Goal: Task Accomplishment & Management: Manage account settings

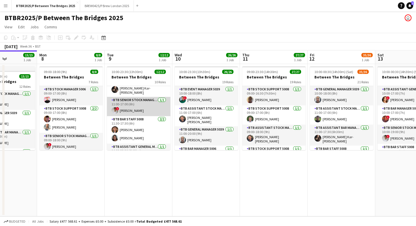
scroll to position [30, 0]
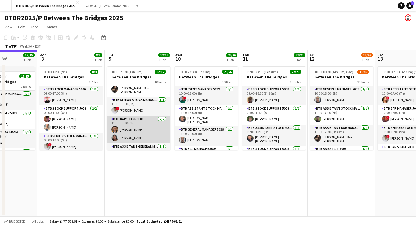
click at [139, 122] on app-card-role "BTB Bar Staff 5008 [DATE] 11:30-17:30 (6h) [PERSON_NAME] [PERSON_NAME]" at bounding box center [138, 129] width 63 height 27
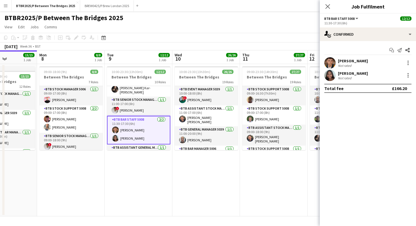
click at [297, 19] on div "BTBR2025/P Between The Bridges 2025 user" at bounding box center [208, 16] width 416 height 11
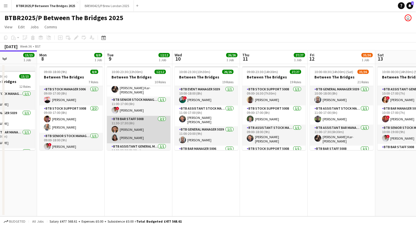
click at [135, 124] on app-card-role "BTB Bar Staff 5008 [DATE] 11:30-17:30 (6h) [PERSON_NAME] [PERSON_NAME]" at bounding box center [138, 129] width 63 height 27
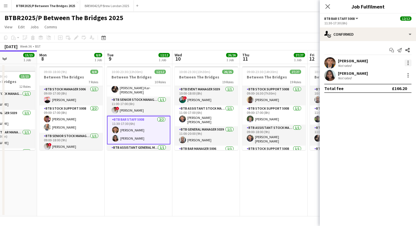
click at [407, 61] on div at bounding box center [408, 62] width 7 height 7
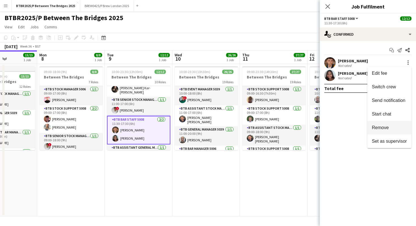
click at [390, 128] on span "Remove" at bounding box center [389, 127] width 35 height 5
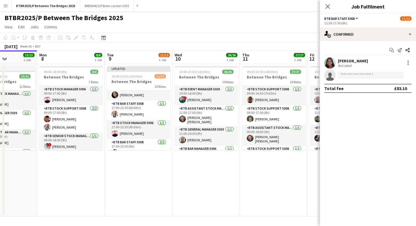
scroll to position [151, 0]
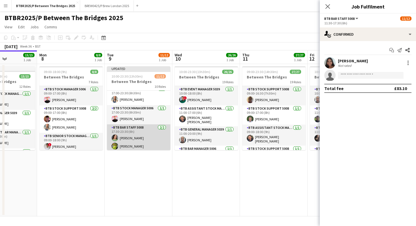
click at [135, 135] on app-card-role "BTB Bar Staff 5008 [DATE] 17:30-23:30 (6h) [PERSON_NAME] Remeil [PERSON_NAME]" at bounding box center [138, 137] width 63 height 27
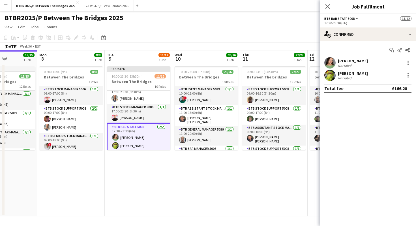
scroll to position [150, 0]
click at [408, 62] on div at bounding box center [408, 62] width 7 height 7
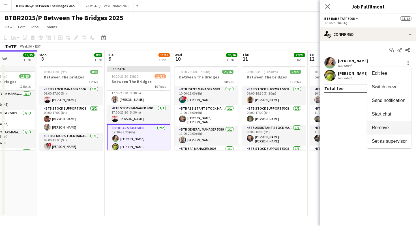
click at [391, 129] on span "Remove" at bounding box center [389, 127] width 35 height 5
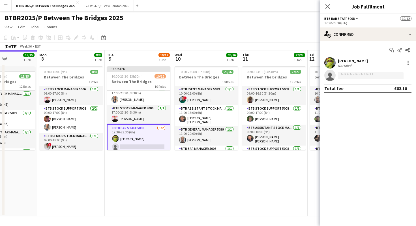
click at [297, 22] on div "BTBR2025/P Between The Bridges 2025 user" at bounding box center [208, 16] width 416 height 11
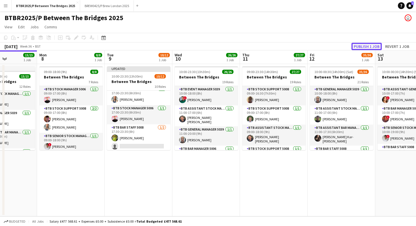
click at [373, 44] on button "Publish 1 job" at bounding box center [367, 46] width 30 height 7
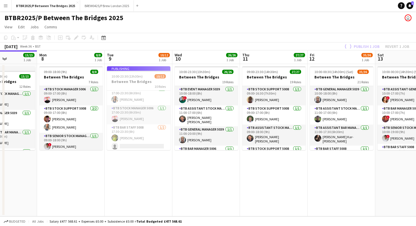
scroll to position [145, 0]
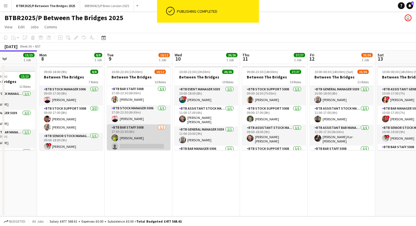
click at [152, 144] on app-card-role "BTB Bar Staff 5008 [DATE] 17:30-23:30 (6h) [PERSON_NAME] single-neutral-actions" at bounding box center [138, 137] width 63 height 27
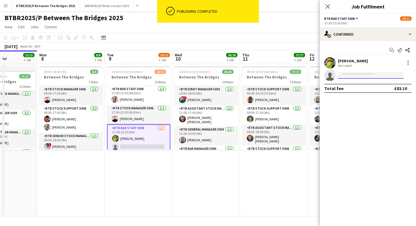
click at [349, 75] on input at bounding box center [371, 75] width 66 height 7
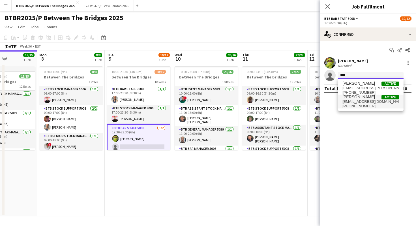
type input "****"
click at [349, 100] on span "[EMAIL_ADDRESS][DOMAIN_NAME]" at bounding box center [371, 101] width 57 height 5
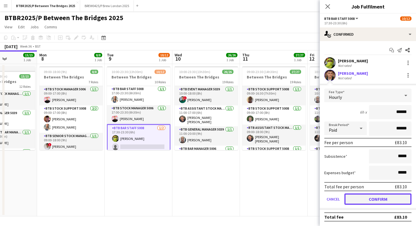
click at [352, 199] on button "Confirm" at bounding box center [378, 198] width 67 height 11
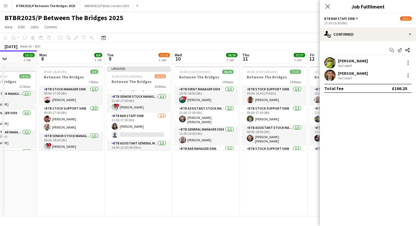
scroll to position [41, 0]
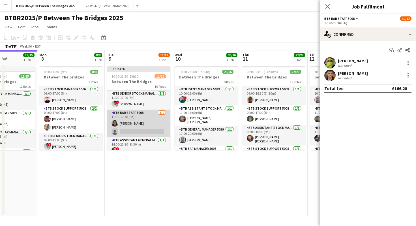
click at [142, 123] on app-card-role "BTB Bar Staff 5008 [DATE] 11:30-17:30 (6h) [PERSON_NAME] single-neutral-actions" at bounding box center [138, 123] width 63 height 27
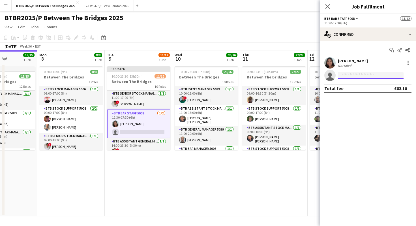
click at [364, 77] on input at bounding box center [371, 75] width 66 height 7
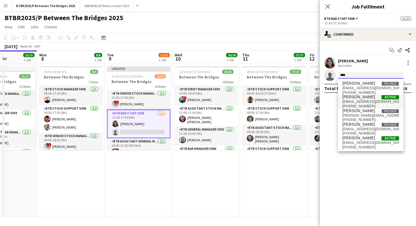
type input "****"
click at [363, 101] on span "[EMAIL_ADDRESS][DOMAIN_NAME]" at bounding box center [371, 101] width 57 height 5
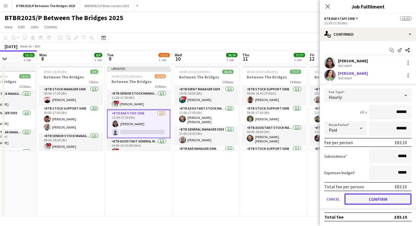
click at [360, 198] on button "Confirm" at bounding box center [378, 198] width 67 height 11
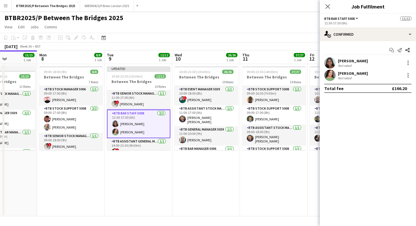
click at [283, 25] on app-page-menu "View Day view expanded Day view collapsed Month view Date picker Jump to [DATE]…" at bounding box center [208, 27] width 416 height 11
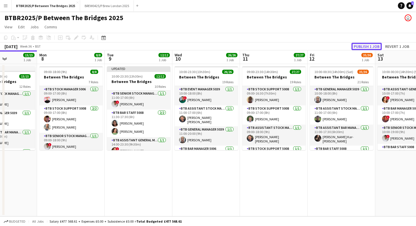
click at [368, 46] on button "Publish 1 job" at bounding box center [367, 46] width 30 height 7
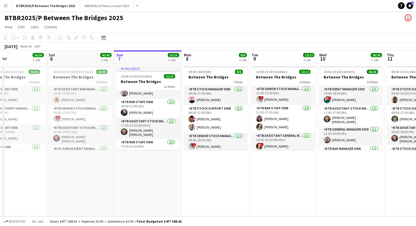
scroll to position [179, 0]
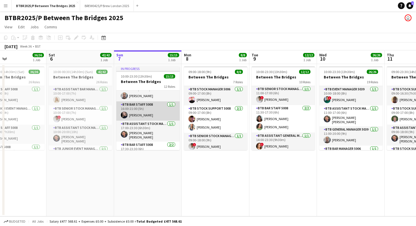
click at [141, 108] on app-card-role "BTB Bar Staff 5008 [DATE] 16:00-21:00 (5h) [PERSON_NAME]" at bounding box center [147, 110] width 63 height 19
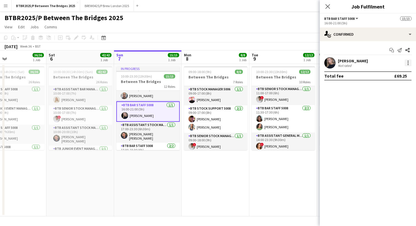
click at [411, 61] on div at bounding box center [408, 62] width 7 height 7
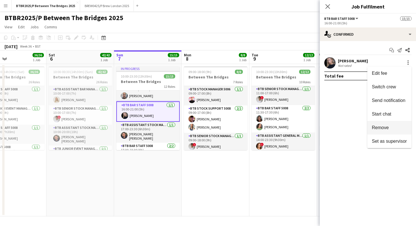
click at [386, 126] on span "Remove" at bounding box center [380, 127] width 17 height 5
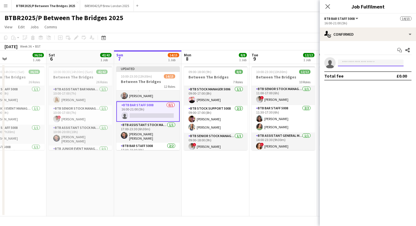
click at [374, 61] on input at bounding box center [371, 62] width 66 height 7
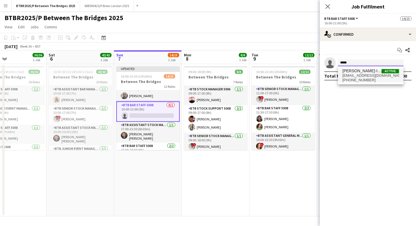
type input "*****"
click at [371, 73] on span "[EMAIL_ADDRESS][DOMAIN_NAME]" at bounding box center [371, 75] width 57 height 5
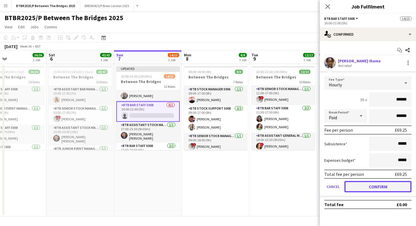
click at [351, 185] on button "Confirm" at bounding box center [378, 186] width 67 height 11
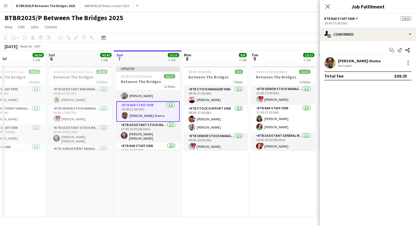
click at [290, 20] on div "BTBR2025/P Between The Bridges 2025 user" at bounding box center [208, 16] width 416 height 11
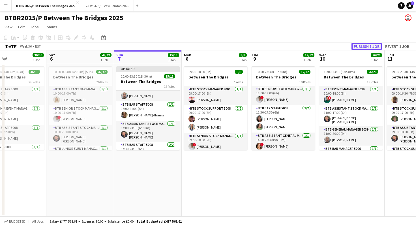
click at [358, 44] on button "Publish 1 job" at bounding box center [367, 46] width 30 height 7
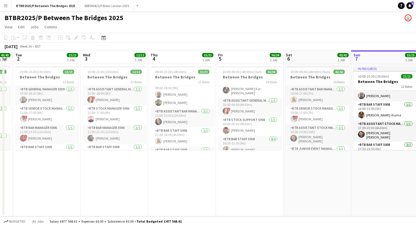
scroll to position [220, 0]
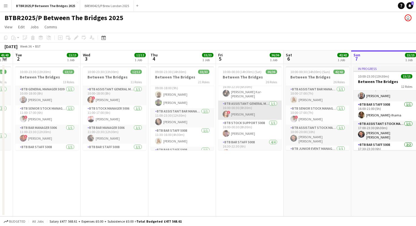
click at [244, 111] on app-card-role "BTB Assistant General Manager 5006 [DATE] 16:00-00:30 (8h30m) ! [PERSON_NAME]" at bounding box center [249, 110] width 63 height 19
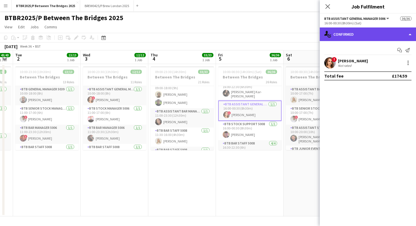
click at [376, 38] on div "single-neutral-actions-check-2 Confirmed" at bounding box center [368, 34] width 96 height 14
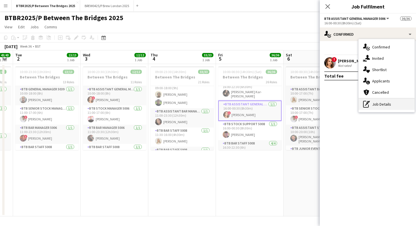
click at [376, 101] on div "pen-write Job Details" at bounding box center [387, 104] width 56 height 11
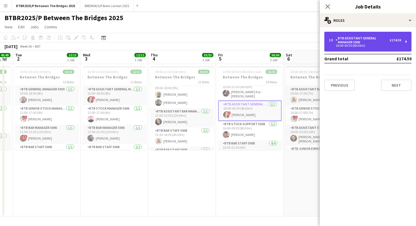
click at [374, 46] on div "16:00-00:30 (8h30m)" at bounding box center [365, 45] width 72 height 3
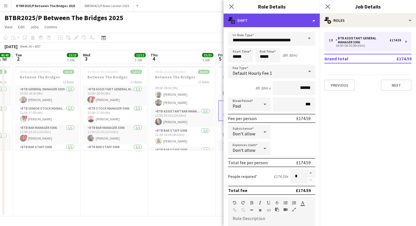
click at [280, 23] on div "multiple-actions-text Shift" at bounding box center [272, 21] width 96 height 14
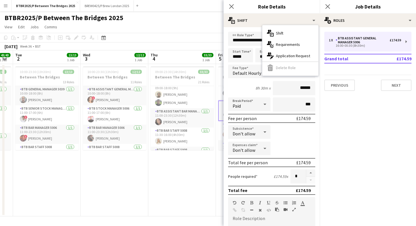
click at [206, 23] on app-page-menu "View Day view expanded Day view collapsed Month view Date picker Jump to [DATE]…" at bounding box center [208, 27] width 416 height 11
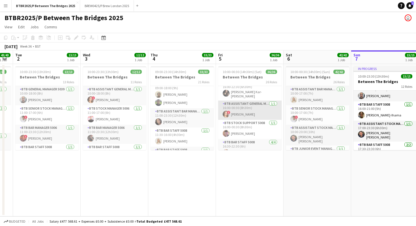
click at [255, 109] on app-card-role "BTB Assistant General Manager 5006 [DATE] 16:00-00:30 (8h30m) ! [PERSON_NAME]" at bounding box center [249, 110] width 63 height 19
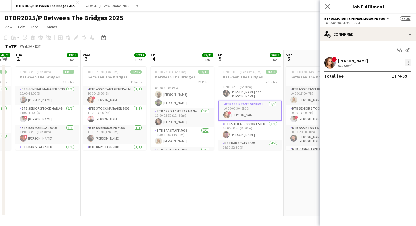
click at [407, 64] on div at bounding box center [408, 62] width 7 height 7
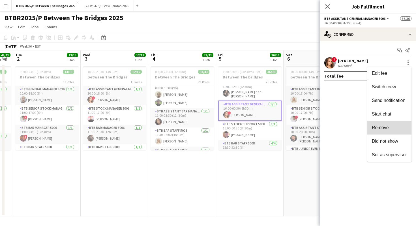
click at [386, 129] on span "Remove" at bounding box center [380, 127] width 17 height 5
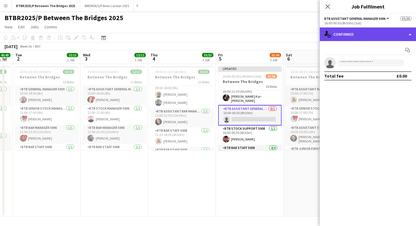
click at [374, 36] on div "single-neutral-actions-check-2 Confirmed" at bounding box center [368, 34] width 96 height 14
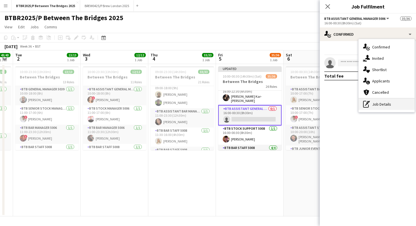
click at [373, 106] on div "pen-write Job Details" at bounding box center [387, 104] width 56 height 11
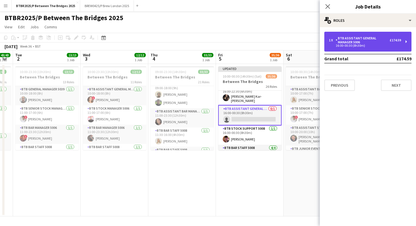
click at [365, 39] on div "BTB Assistant General Manager 5006" at bounding box center [363, 40] width 54 height 8
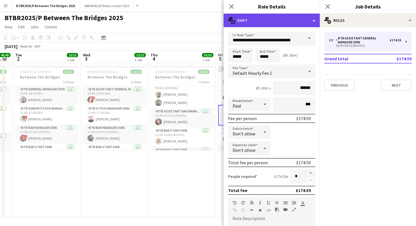
click at [290, 20] on div "multiple-actions-text Shift" at bounding box center [272, 21] width 96 height 14
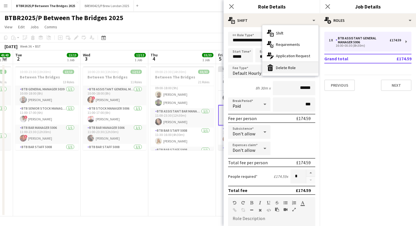
click at [285, 68] on div "bin-2 Delete Role" at bounding box center [291, 67] width 56 height 11
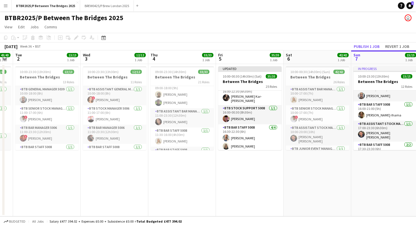
click at [237, 22] on div "BTBR2025/P Between The Bridges 2025 user" at bounding box center [208, 16] width 416 height 11
click at [357, 46] on button "Publish 1 job" at bounding box center [367, 46] width 30 height 7
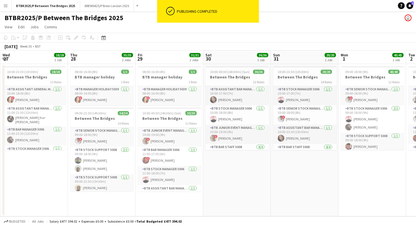
scroll to position [0, 130]
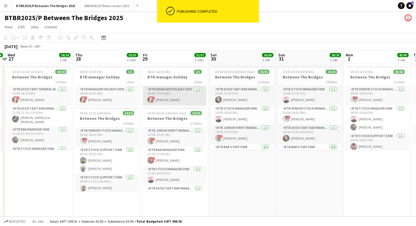
click at [175, 91] on app-card-role "BTB Manager Holiday 5039 [DATE] 08:00-16:00 (8h) ! [PERSON_NAME]" at bounding box center [174, 95] width 63 height 19
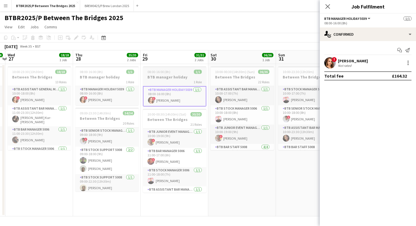
click at [171, 77] on h3 "BTB manager holiday" at bounding box center [174, 76] width 63 height 5
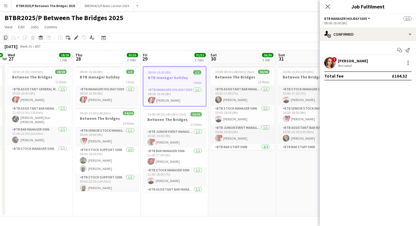
click at [6, 36] on icon "Copy" at bounding box center [5, 37] width 5 height 5
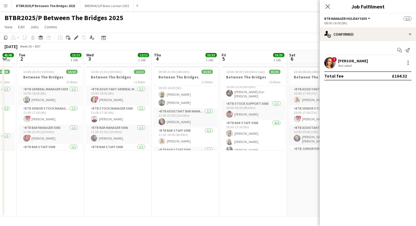
scroll to position [0, 258]
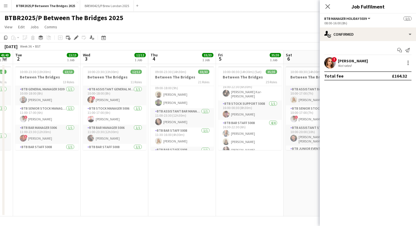
click at [175, 168] on app-date-cell "09:00-23:30 (14h30m) 33/33 Between The Bridges 21 Roles BTB Senior Stock Manage…" at bounding box center [182, 140] width 68 height 152
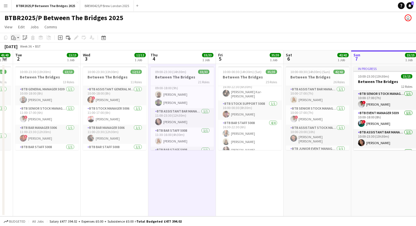
click at [20, 38] on app-action-btn "Paste" at bounding box center [15, 37] width 10 height 7
click at [22, 57] on link "Paste with crew Command Shift V" at bounding box center [37, 58] width 45 height 5
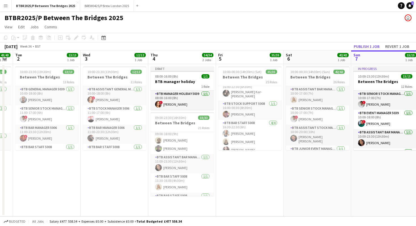
click at [239, 160] on app-date-cell "10:00-00:30 (14h30m) (Sat) 35/35 Between The Bridges 25 Roles BTB Bar Staff 500…" at bounding box center [250, 140] width 68 height 152
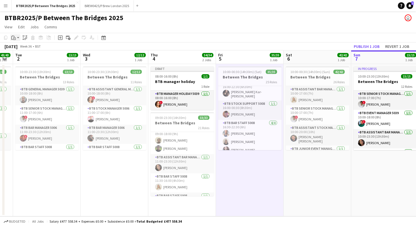
click at [14, 39] on icon at bounding box center [14, 39] width 1 height 0
click at [17, 56] on link "Paste with crew Command Shift V" at bounding box center [37, 58] width 45 height 5
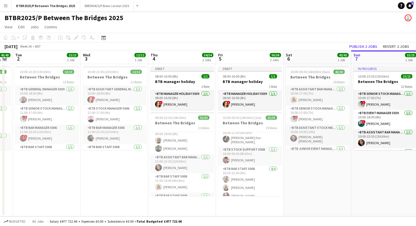
click at [183, 25] on app-page-menu "View Day view expanded Day view collapsed Month view Date picker Jump to [DATE]…" at bounding box center [208, 27] width 416 height 11
click at [354, 46] on button "Publish 2 jobs" at bounding box center [363, 46] width 33 height 7
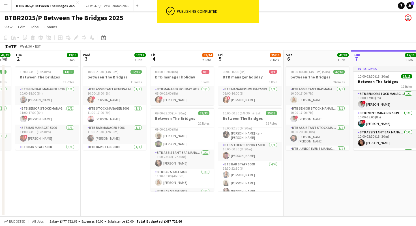
click at [305, 21] on div "BTBR2025/P Between The Bridges 2025 user" at bounding box center [208, 16] width 416 height 11
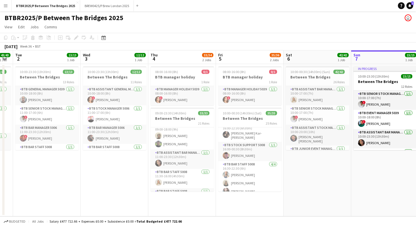
click at [192, 23] on app-page-menu "View Day view expanded Day view collapsed Month view Date picker Jump to [DATE]…" at bounding box center [208, 27] width 416 height 11
click at [188, 94] on app-card-role "BTB Manager Holiday 5039 [DATE] 08:00-16:00 (8h) ! [PERSON_NAME]" at bounding box center [182, 95] width 63 height 19
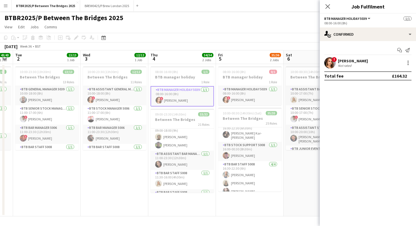
click at [208, 22] on div "BTBR2025/P Between The Bridges 2025 user" at bounding box center [208, 16] width 416 height 11
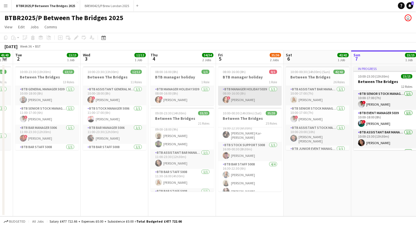
click at [235, 91] on app-card-role "BTB Manager Holiday 5039 [DATE] 08:00-16:00 (8h) ! [PERSON_NAME]" at bounding box center [249, 95] width 63 height 19
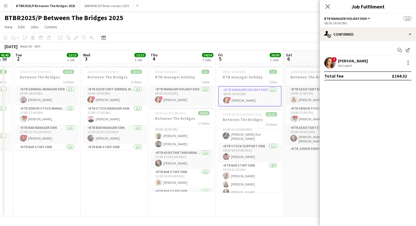
click at [236, 29] on app-page-menu "View Day view expanded Day view collapsed Month view Date picker Jump to [DATE]…" at bounding box center [208, 27] width 416 height 11
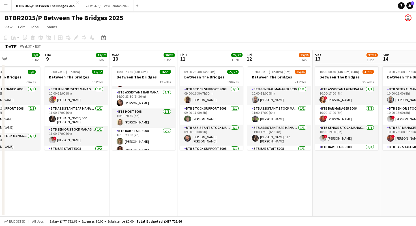
scroll to position [291, 0]
click at [148, 114] on app-card-role "BTB Host 5008 [DATE] 16:30-20:30 (4h) [PERSON_NAME]" at bounding box center [143, 118] width 63 height 19
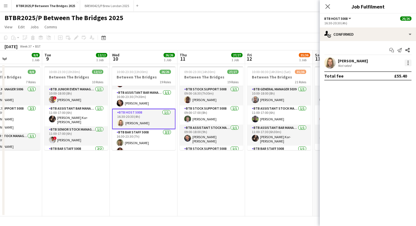
click at [408, 63] on div at bounding box center [408, 62] width 1 height 1
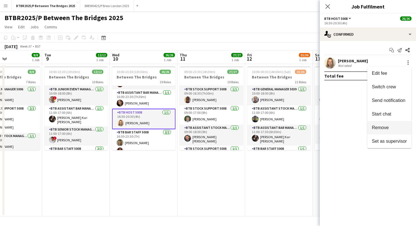
click at [387, 128] on span "Remove" at bounding box center [380, 127] width 17 height 5
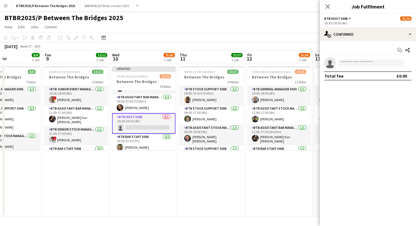
click at [302, 23] on app-page-menu "View Day view expanded Day view collapsed Month view Date picker Jump to [DATE]…" at bounding box center [208, 27] width 416 height 11
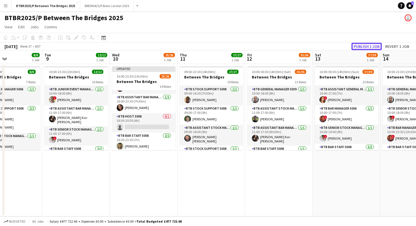
click at [357, 47] on button "Publish 1 job" at bounding box center [367, 46] width 30 height 7
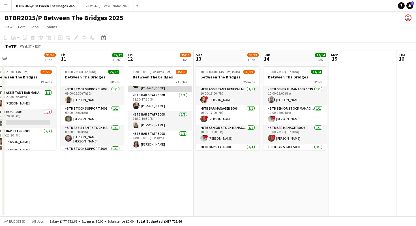
scroll to position [54, 0]
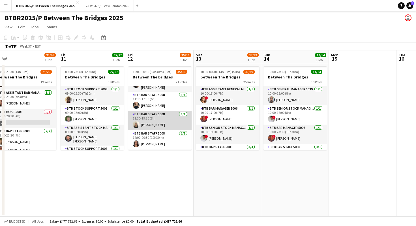
click at [163, 120] on app-card-role "BTB Bar Staff 5008 [DATE] 11:30-19:30 (8h) [PERSON_NAME]" at bounding box center [159, 120] width 63 height 19
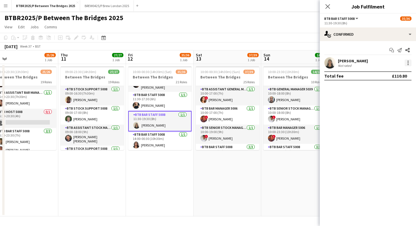
click at [409, 62] on div at bounding box center [408, 62] width 7 height 7
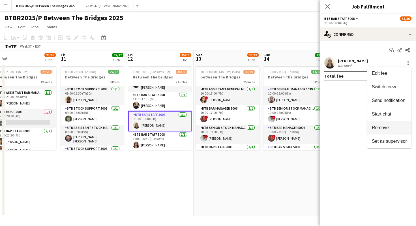
click at [396, 128] on span "Remove" at bounding box center [389, 127] width 35 height 5
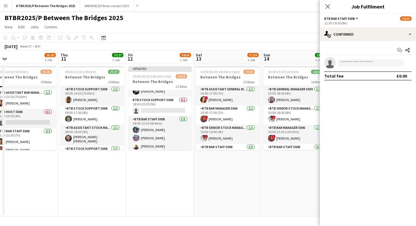
scroll to position [469, 0]
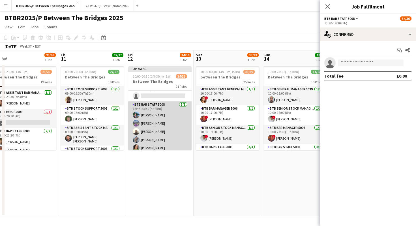
click at [159, 110] on app-card-role "BTB Bar Staff 5008 [DATE] 18:45-23:30 (4h45m) [PERSON_NAME] [PERSON_NAME] [PERS…" at bounding box center [159, 127] width 63 height 52
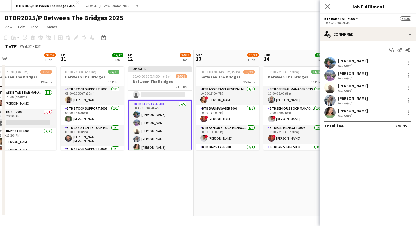
scroll to position [468, 0]
click at [407, 61] on div at bounding box center [408, 62] width 7 height 7
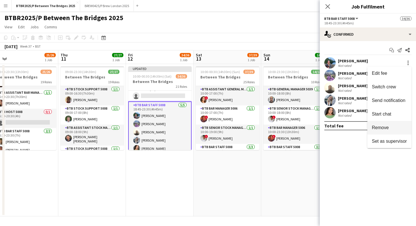
click at [392, 125] on span "Remove" at bounding box center [389, 127] width 35 height 5
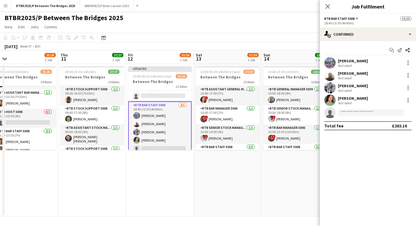
click at [251, 22] on app-page-menu "View Day view expanded Day view collapsed Month view Date picker Jump to [DATE]…" at bounding box center [208, 27] width 416 height 11
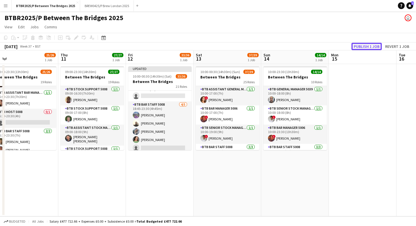
click at [357, 46] on button "Publish 1 job" at bounding box center [367, 46] width 30 height 7
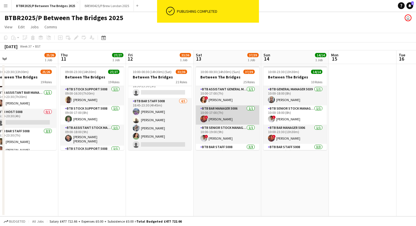
scroll to position [464, 0]
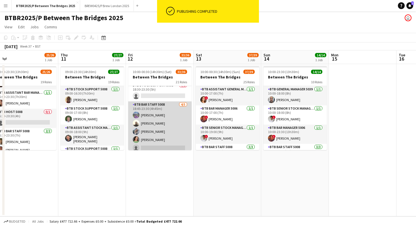
click at [179, 144] on app-card-role "BTB Bar Staff 5008 [DATE] 18:45-23:30 (4h45m) Bec [PERSON_NAME] [PERSON_NAME] S…" at bounding box center [159, 127] width 63 height 52
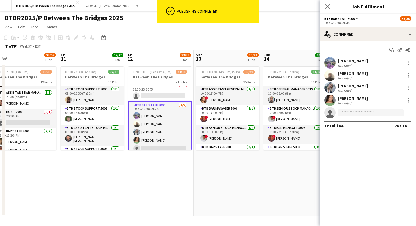
click at [348, 113] on input at bounding box center [371, 112] width 66 height 7
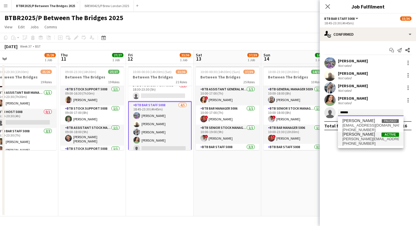
type input "******"
click at [359, 144] on span "[PHONE_NUMBER]" at bounding box center [371, 143] width 57 height 5
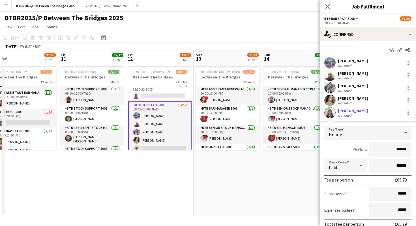
scroll to position [37, 0]
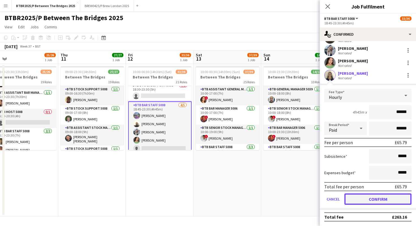
click at [366, 202] on button "Confirm" at bounding box center [378, 198] width 67 height 11
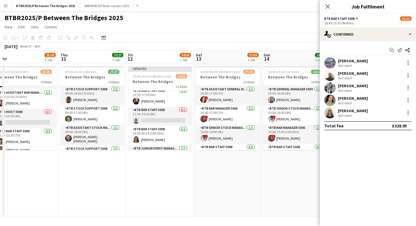
scroll to position [67, 0]
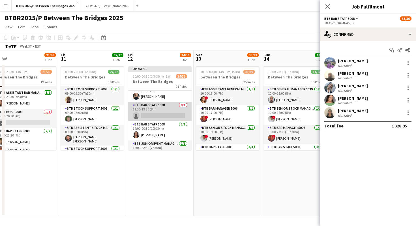
click at [171, 114] on app-card-role "BTB Bar Staff 5008 0/1 11:30-19:30 (8h) single-neutral-actions" at bounding box center [159, 111] width 63 height 19
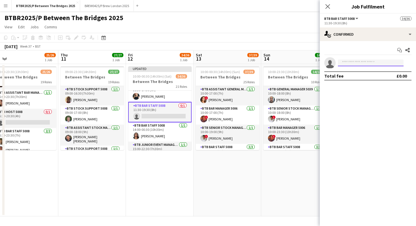
click at [347, 63] on input at bounding box center [371, 62] width 66 height 7
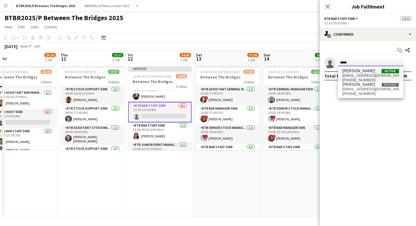
type input "*****"
click at [350, 74] on span "[EMAIL_ADDRESS][DOMAIN_NAME]" at bounding box center [371, 75] width 57 height 5
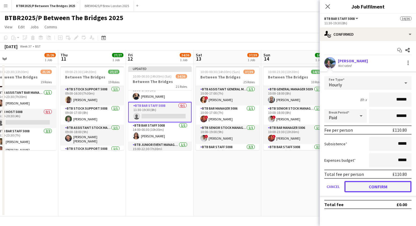
click at [352, 185] on button "Confirm" at bounding box center [378, 186] width 67 height 11
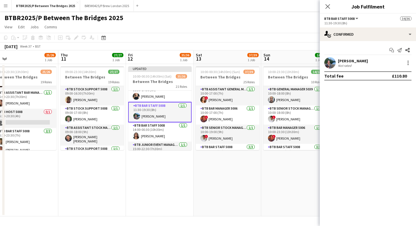
click at [282, 27] on app-page-menu "View Day view expanded Day view collapsed Month view Date picker Jump to [DATE]…" at bounding box center [208, 27] width 416 height 11
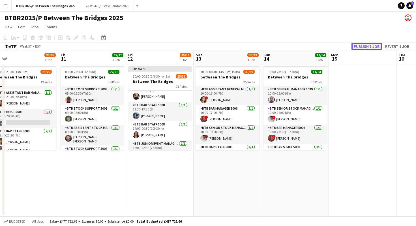
click at [359, 45] on button "Publish 1 job" at bounding box center [367, 46] width 30 height 7
